Goal: Task Accomplishment & Management: Use online tool/utility

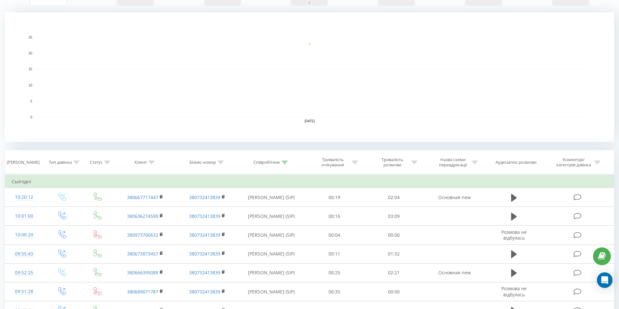
scroll to position [130, 0]
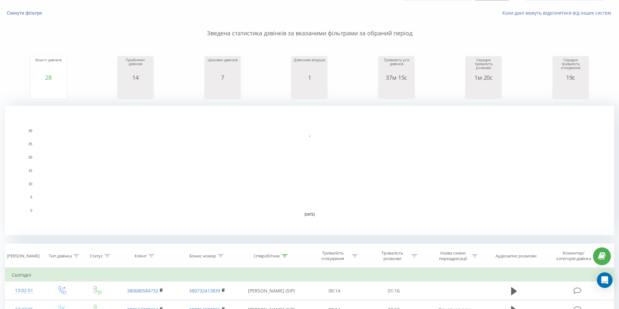
scroll to position [97, 0]
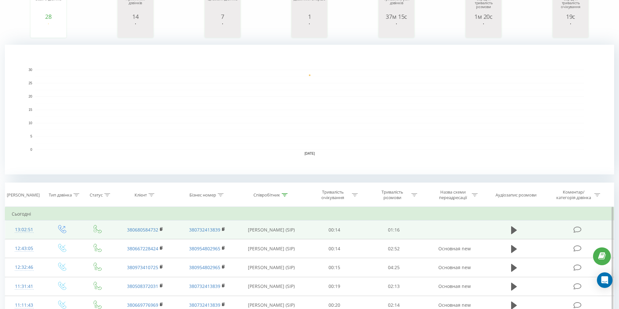
click at [510, 228] on button at bounding box center [514, 231] width 10 height 10
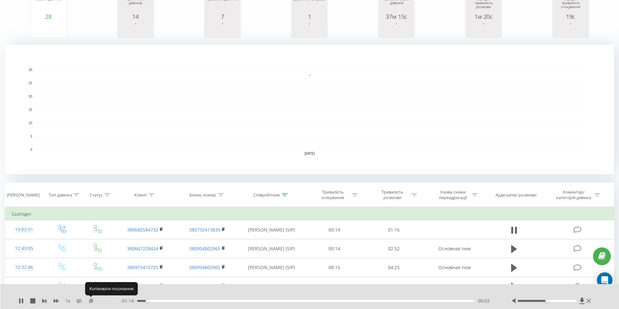
click at [91, 300] on icon at bounding box center [91, 301] width 6 height 5
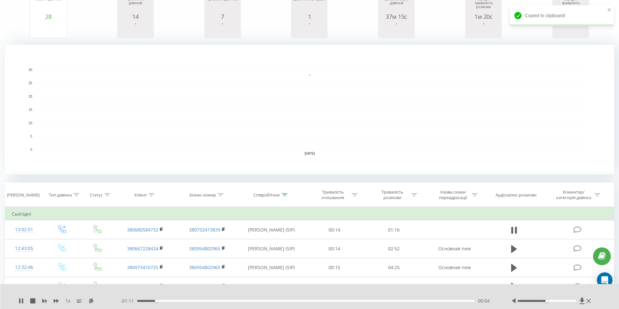
click at [22, 298] on div "1 x - 01:11 00:04 00:04" at bounding box center [309, 296] width 619 height 25
click at [19, 301] on icon at bounding box center [21, 301] width 5 height 5
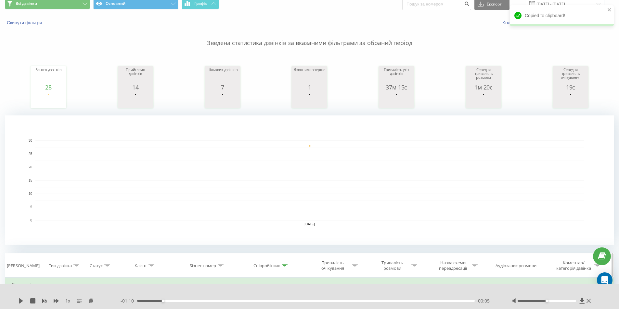
scroll to position [0, 0]
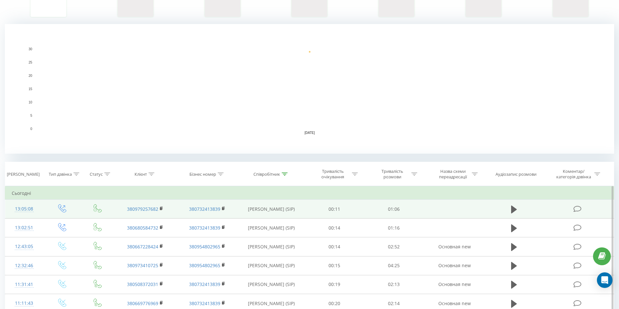
scroll to position [130, 0]
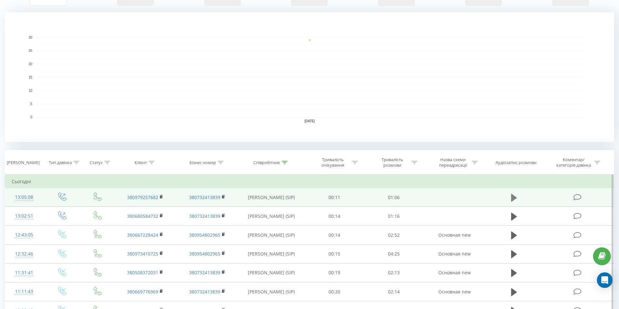
click at [514, 194] on icon at bounding box center [514, 198] width 6 height 9
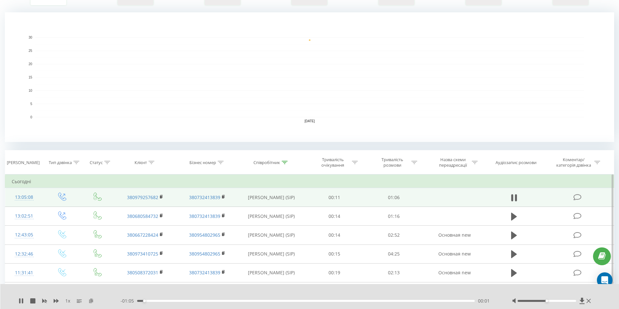
click at [90, 299] on icon at bounding box center [91, 301] width 6 height 5
click at [20, 299] on icon at bounding box center [21, 301] width 5 height 5
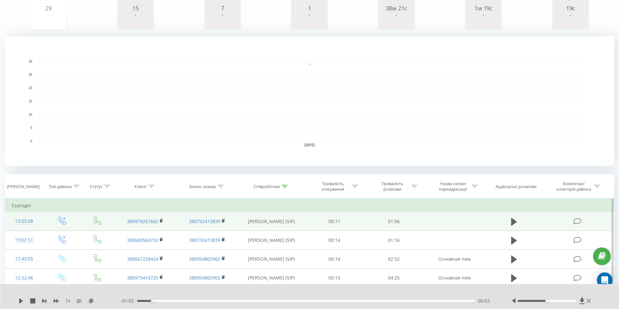
scroll to position [97, 0]
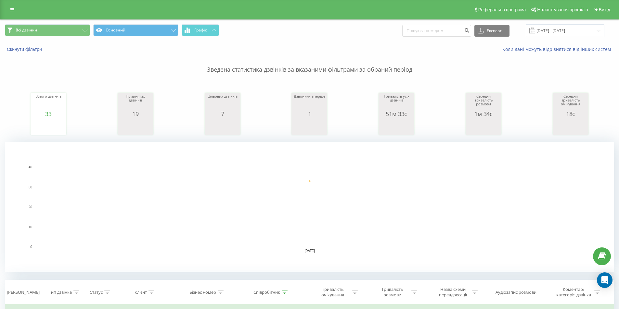
scroll to position [162, 0]
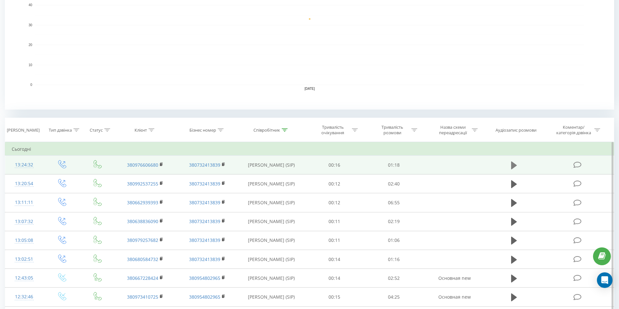
click at [516, 167] on icon at bounding box center [514, 165] width 6 height 9
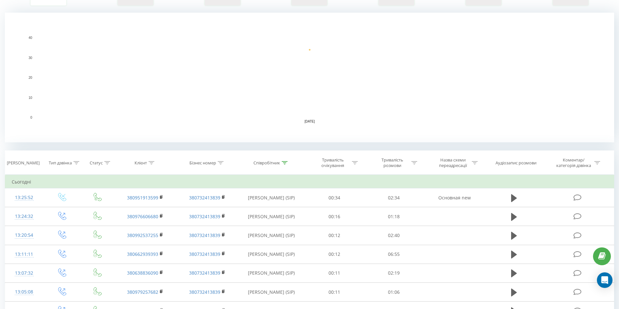
scroll to position [130, 0]
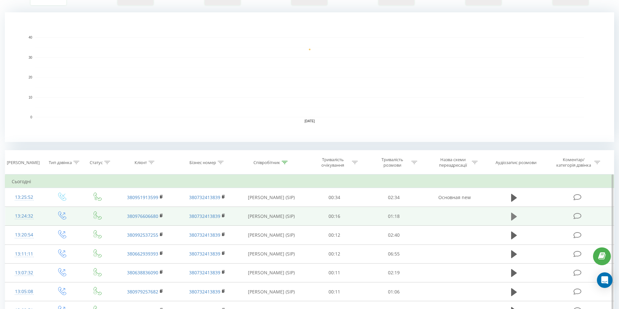
click at [512, 216] on icon at bounding box center [514, 217] width 6 height 8
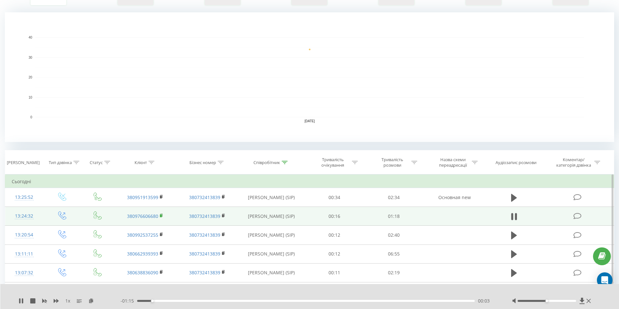
click at [161, 216] on rect at bounding box center [161, 216] width 2 height 3
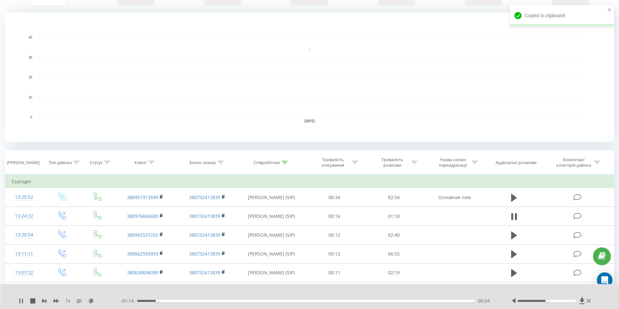
click at [22, 299] on icon at bounding box center [21, 301] width 5 height 5
click at [90, 300] on icon at bounding box center [91, 301] width 6 height 5
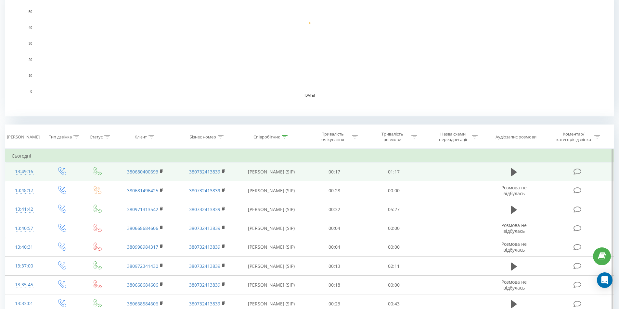
scroll to position [162, 0]
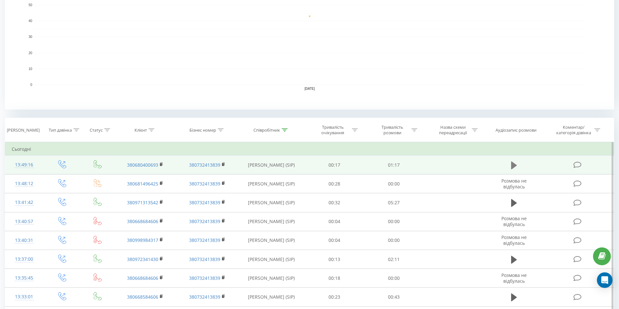
click at [512, 165] on icon at bounding box center [514, 165] width 6 height 8
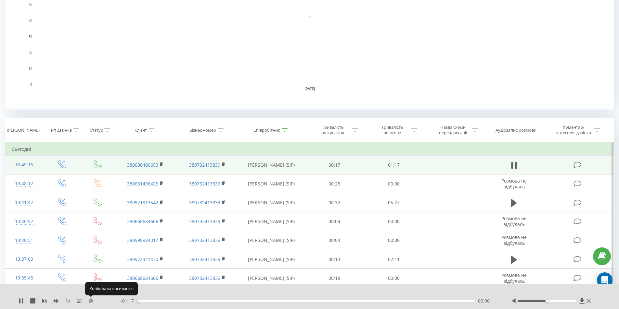
click at [91, 301] on icon at bounding box center [91, 301] width 6 height 5
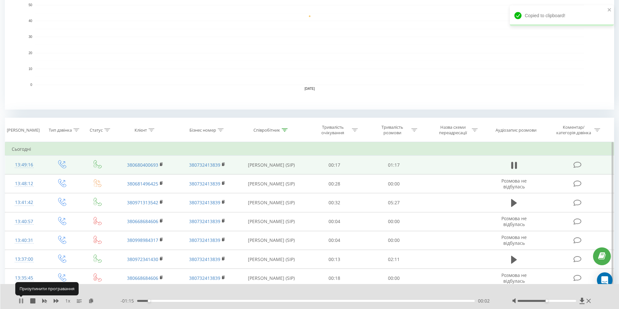
click at [20, 301] on icon at bounding box center [19, 301] width 1 height 5
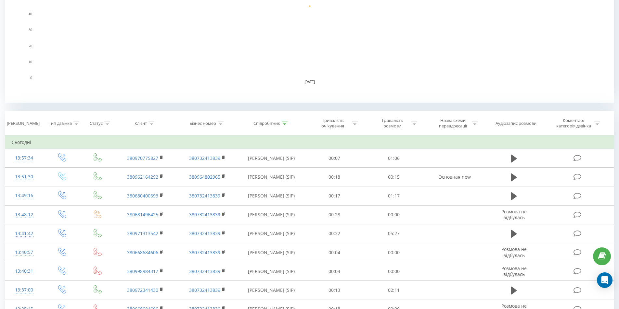
scroll to position [195, 0]
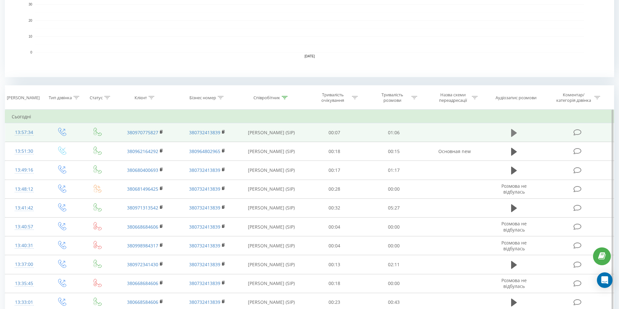
click at [516, 134] on icon at bounding box center [514, 133] width 6 height 9
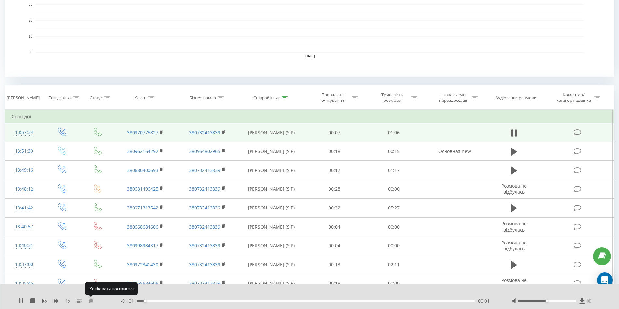
click at [91, 301] on icon at bounding box center [91, 301] width 6 height 5
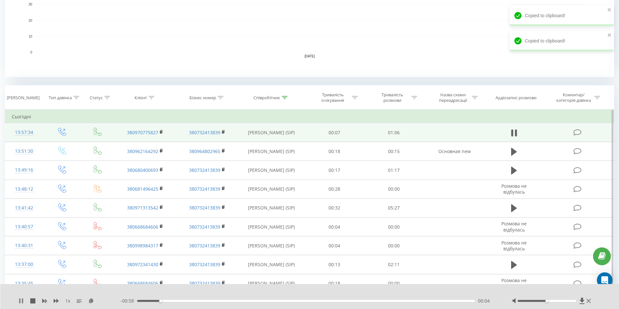
click at [19, 301] on icon at bounding box center [21, 301] width 5 height 5
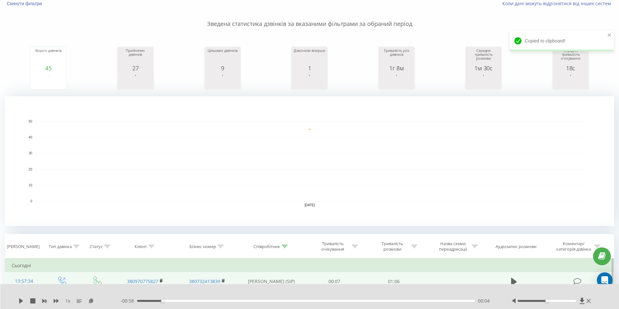
scroll to position [0, 0]
